Goal: Task Accomplishment & Management: Use online tool/utility

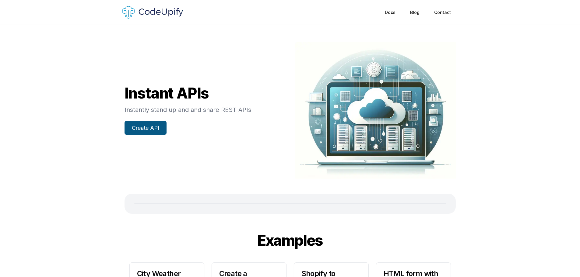
click at [150, 133] on link "Create API" at bounding box center [145, 128] width 42 height 14
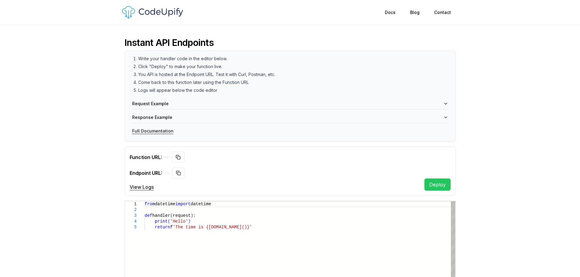
click at [191, 240] on div "from datetime import datetime def handler ( request ) : print ( 'Hello' ) retur…" at bounding box center [300, 280] width 310 height 159
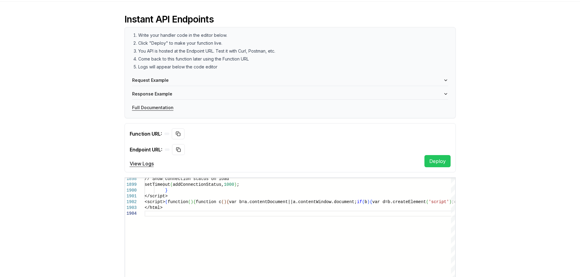
scroll to position [30, 0]
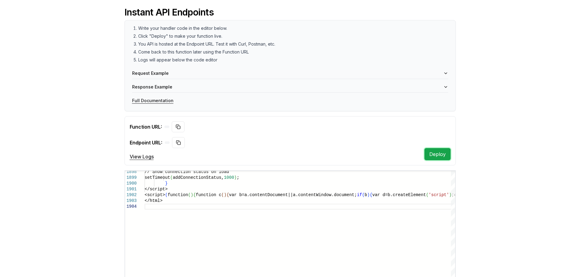
click at [430, 151] on button "Deploy" at bounding box center [437, 154] width 26 height 12
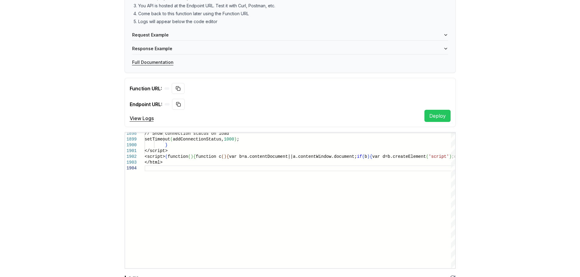
scroll to position [68, 0]
click at [445, 116] on button "Deploy" at bounding box center [437, 116] width 26 height 12
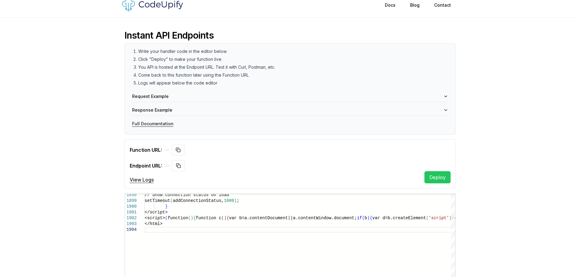
scroll to position [159, 0]
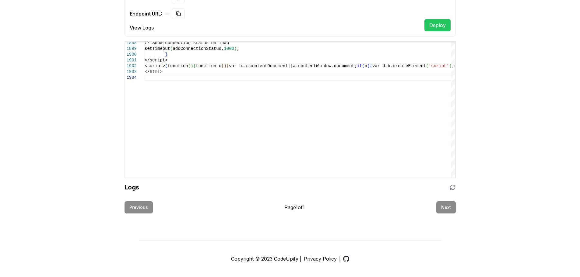
click at [444, 209] on div "Previous Page 1 of 1 Next" at bounding box center [289, 207] width 331 height 12
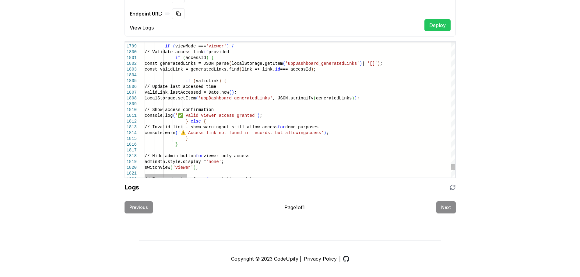
type textarea "**********"
click at [439, 27] on button "Deploy" at bounding box center [437, 25] width 26 height 12
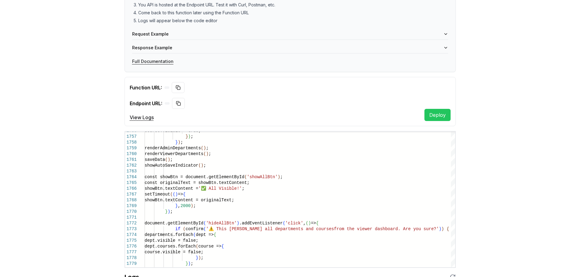
scroll to position [0, 0]
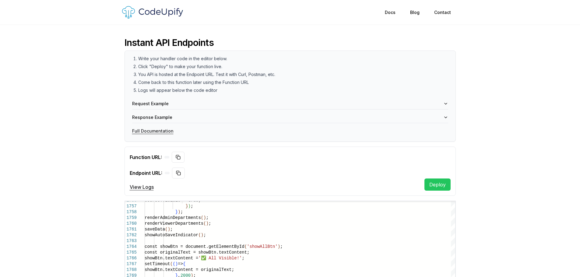
click at [456, 184] on div "Instant API Endpoints Write your handler code in the editor below. Click "Deplo…" at bounding box center [289, 205] width 389 height 360
click at [441, 183] on button "Deploy" at bounding box center [437, 185] width 26 height 12
click at [171, 103] on button "Request Example" at bounding box center [290, 103] width 316 height 11
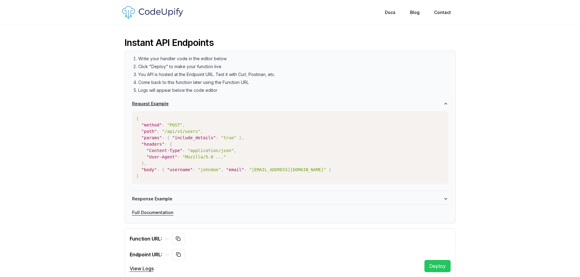
click at [172, 103] on button "Request Example" at bounding box center [290, 103] width 316 height 11
